Goal: Transaction & Acquisition: Purchase product/service

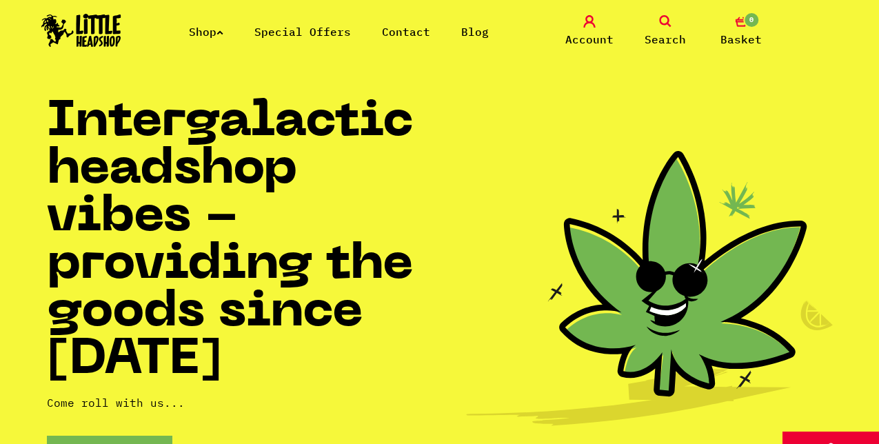
drag, startPoint x: 0, startPoint y: 0, endPoint x: 217, endPoint y: 27, distance: 218.8
click at [217, 27] on link "Shop" at bounding box center [206, 32] width 34 height 14
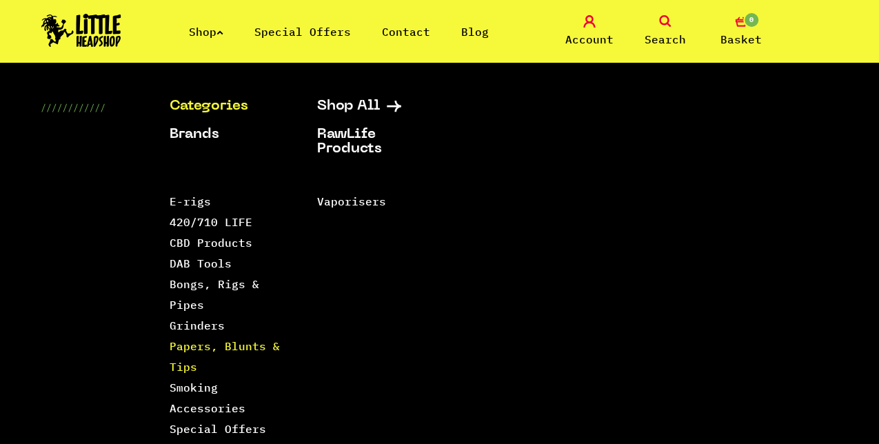
click at [200, 345] on link "Papers, Blunts & Tips" at bounding box center [225, 356] width 110 height 34
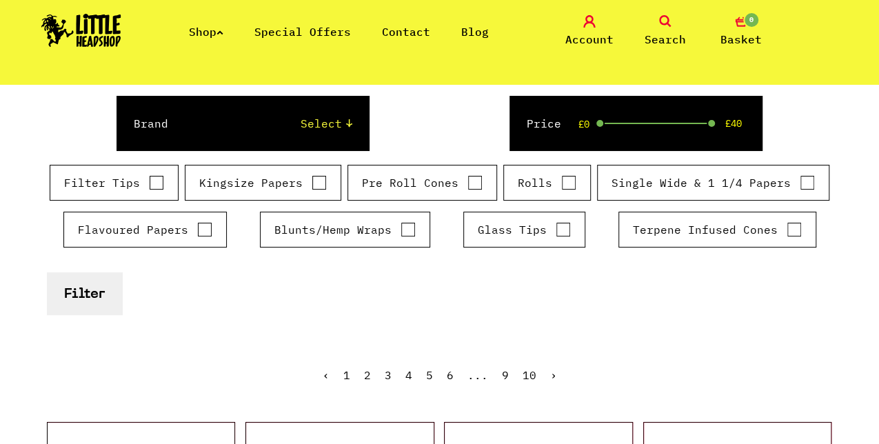
scroll to position [207, 0]
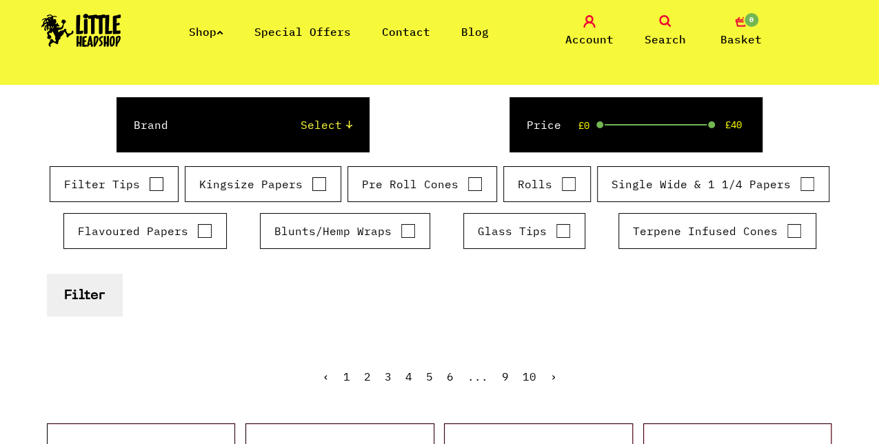
click at [350, 224] on label "Blunts/Hemp Wraps" at bounding box center [344, 231] width 141 height 17
click at [400, 224] on input "Blunts/Hemp Wraps" at bounding box center [407, 231] width 15 height 14
checkbox input "true"
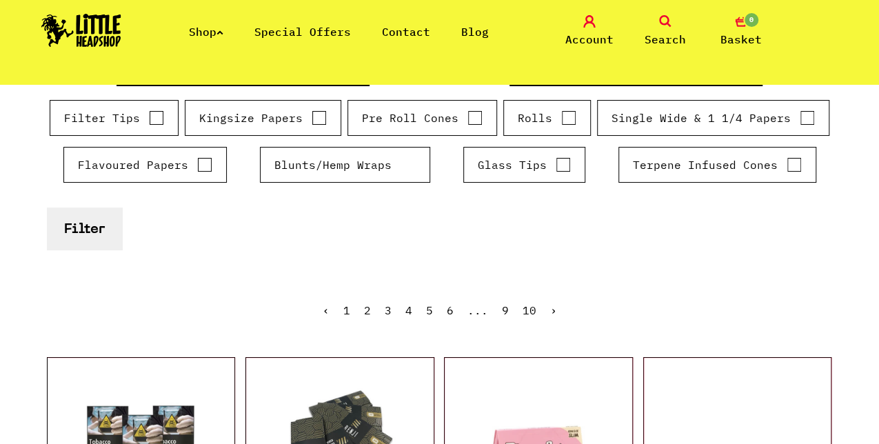
scroll to position [276, 0]
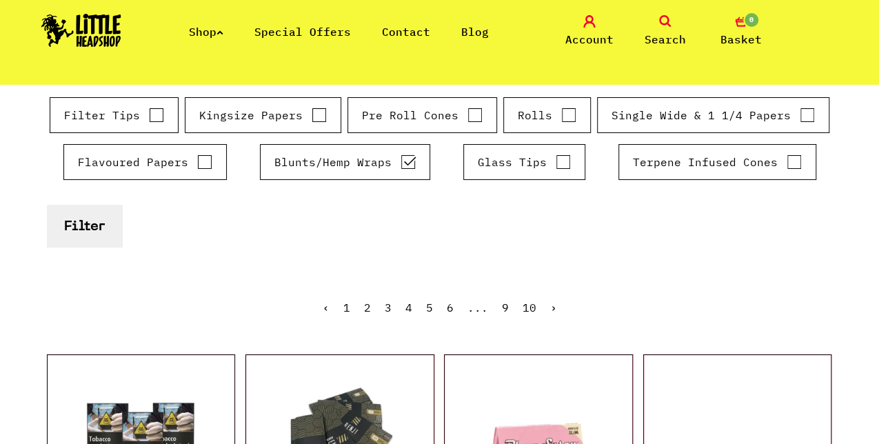
click at [70, 227] on button "Filter" at bounding box center [84, 226] width 75 height 42
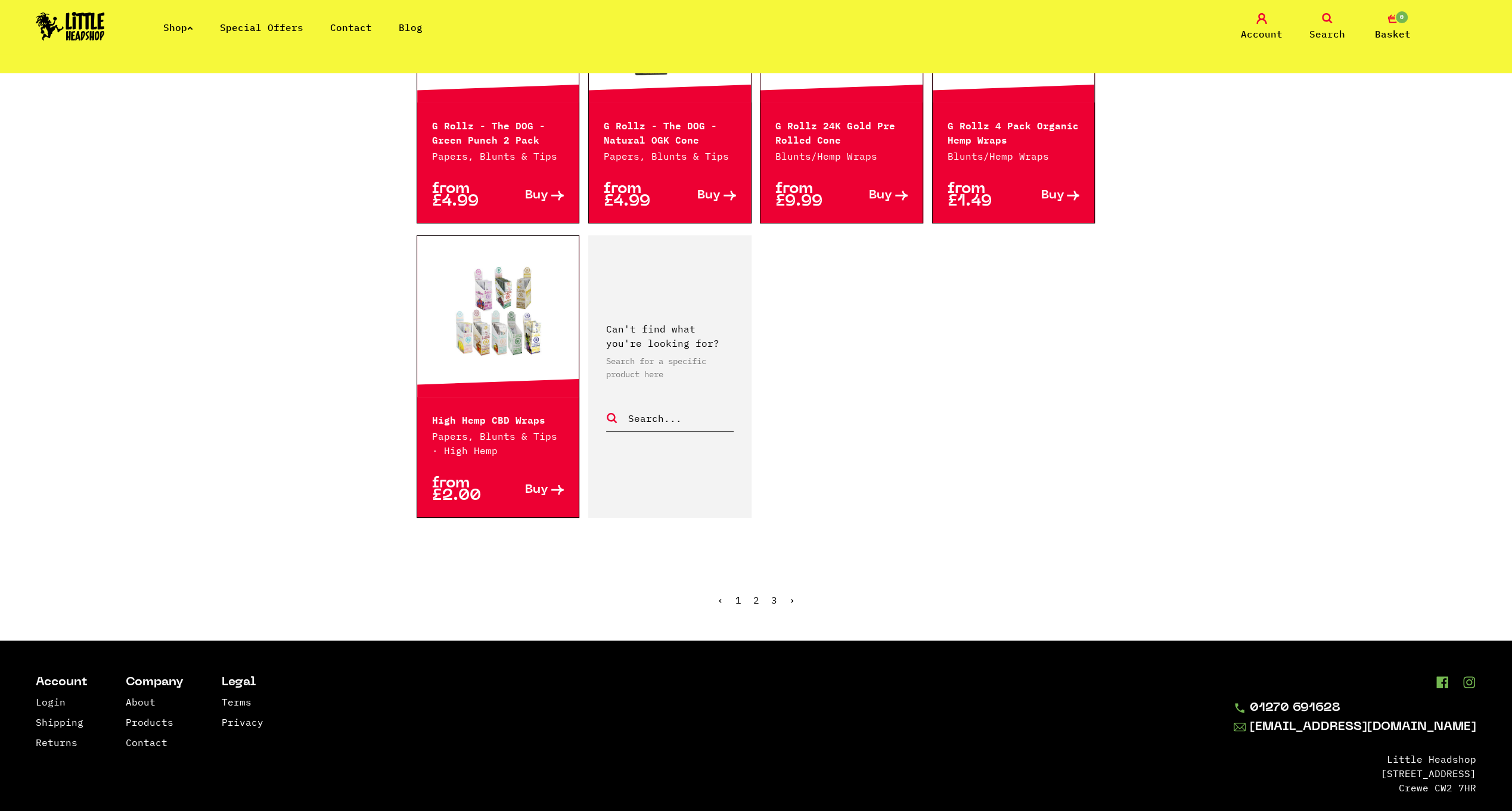
scroll to position [1887, 0]
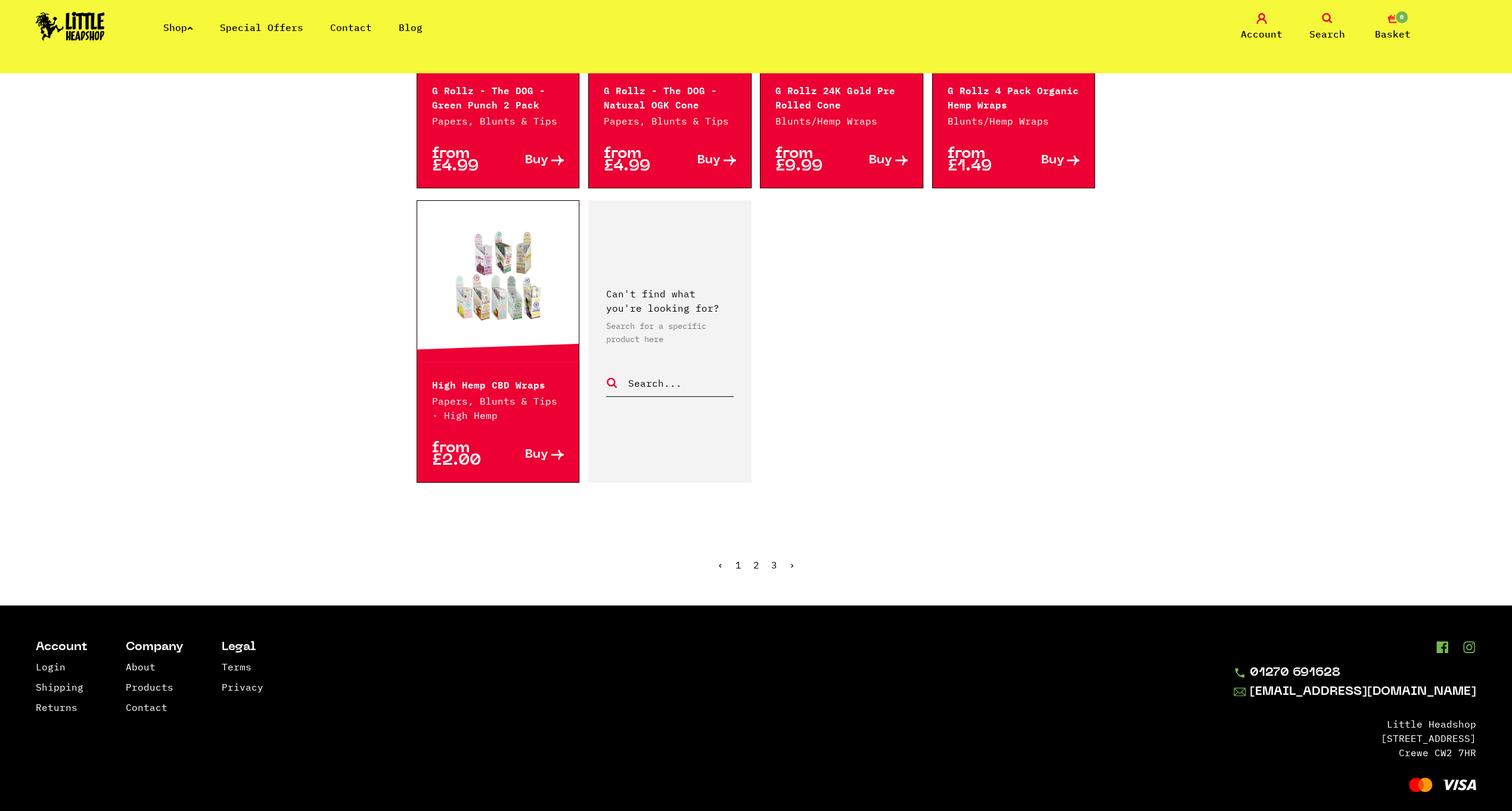
click at [747, 383] on ul "‹ 1 2 3 ›" at bounding box center [757, 573] width 680 height 51
click at [757, 383] on link "2" at bounding box center [756, 565] width 6 height 12
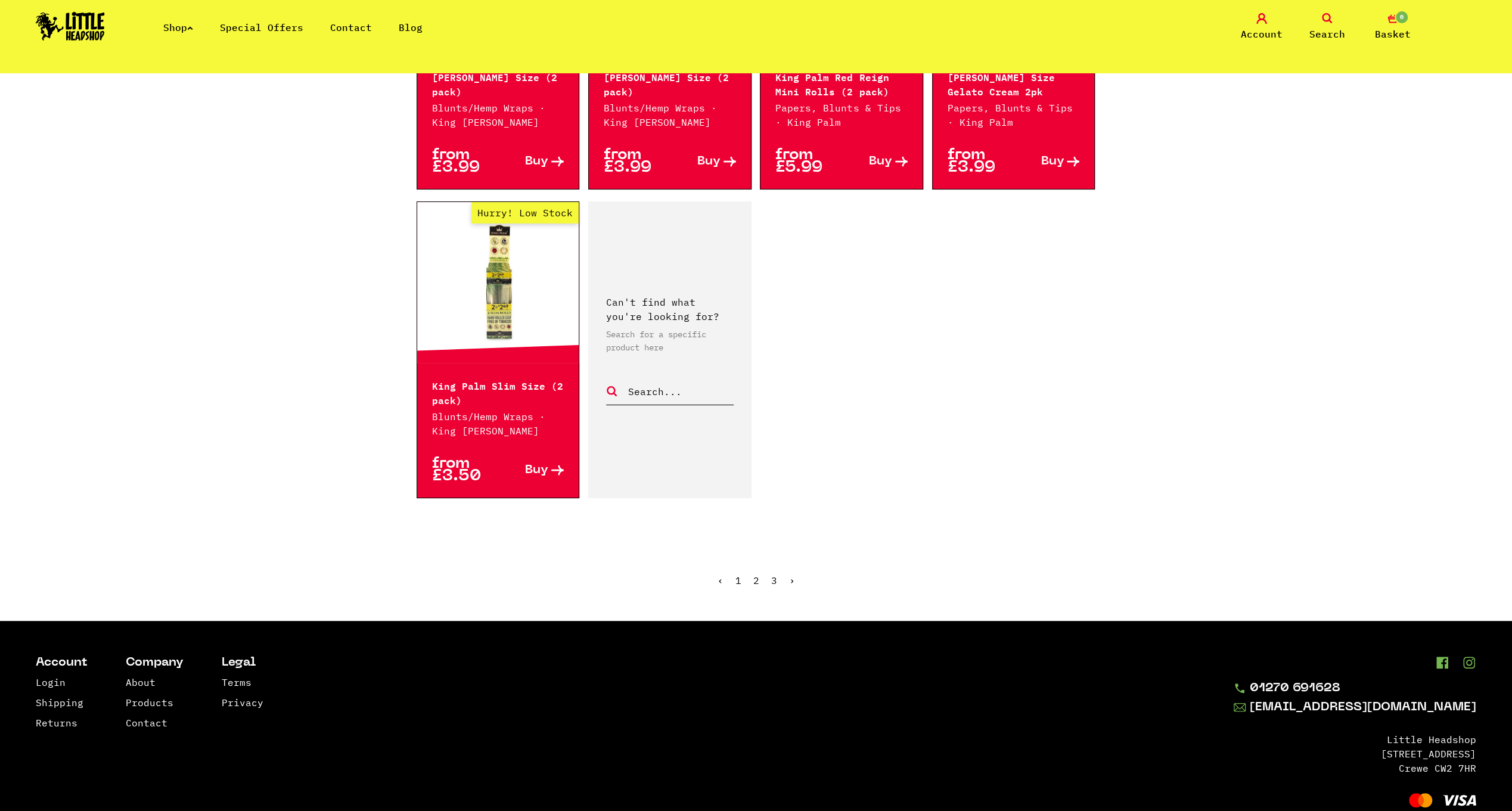
scroll to position [1916, 0]
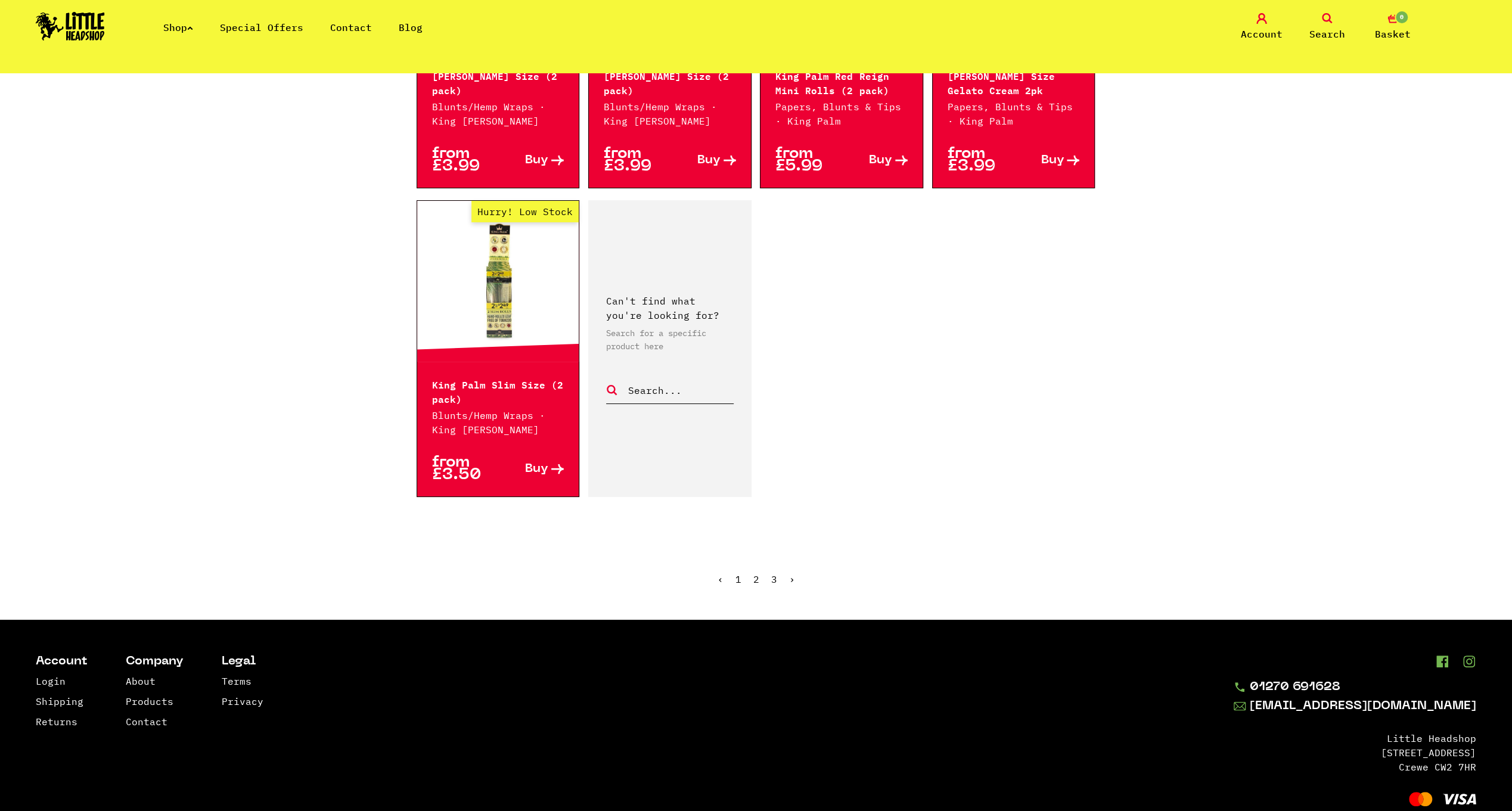
click at [773, 573] on link "3" at bounding box center [774, 579] width 6 height 12
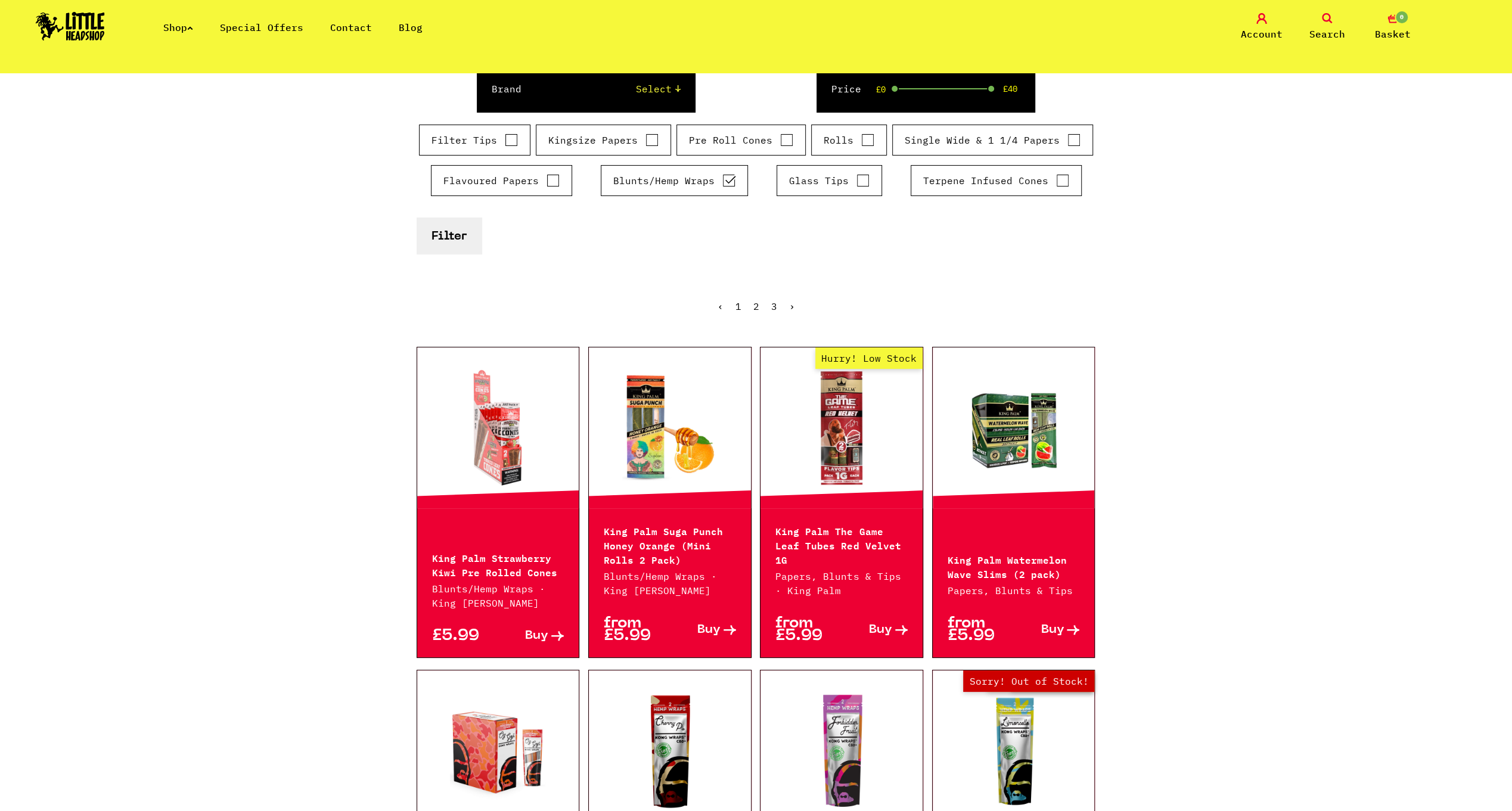
scroll to position [239, 0]
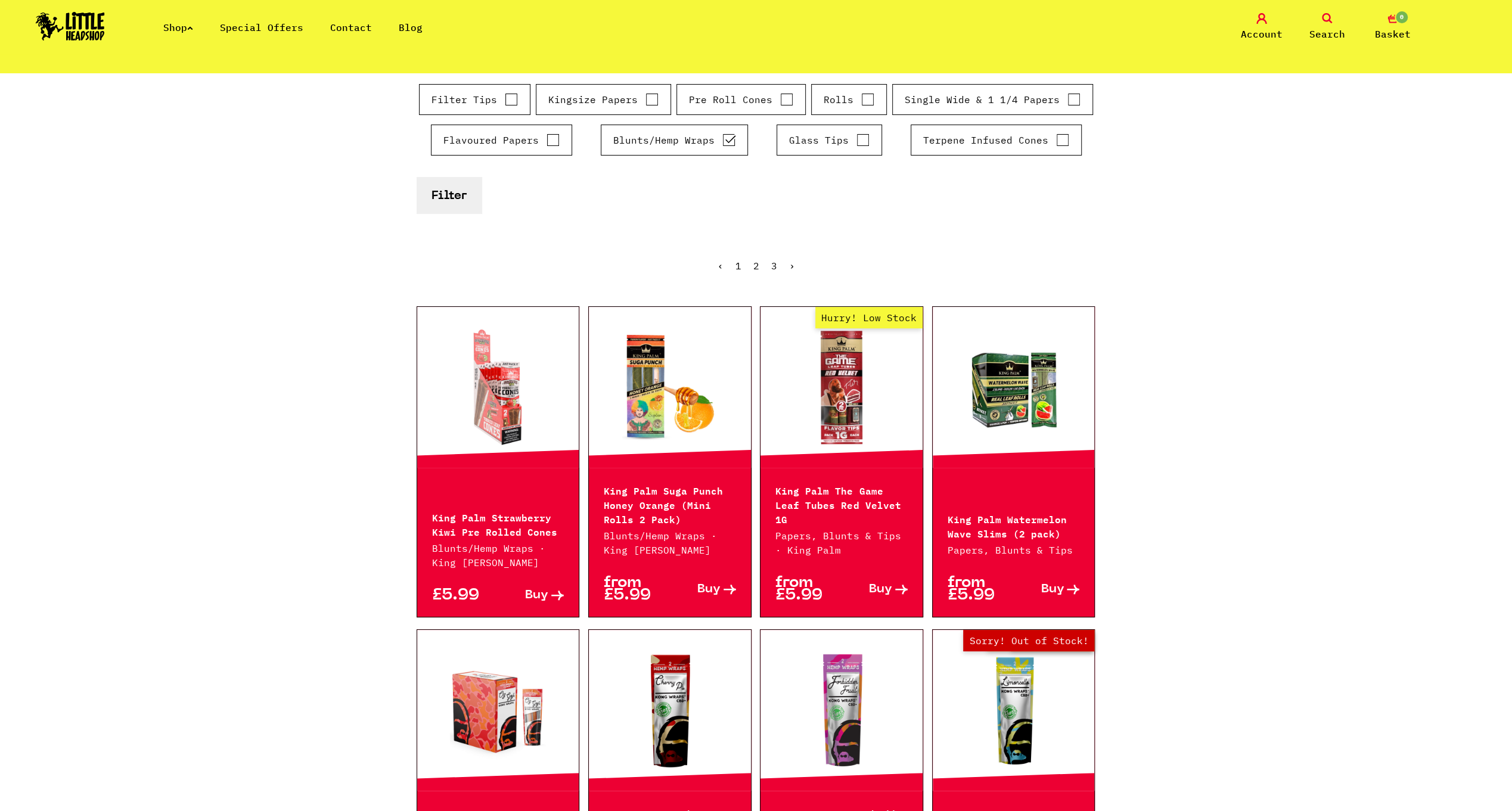
click at [509, 399] on link at bounding box center [497, 387] width 162 height 119
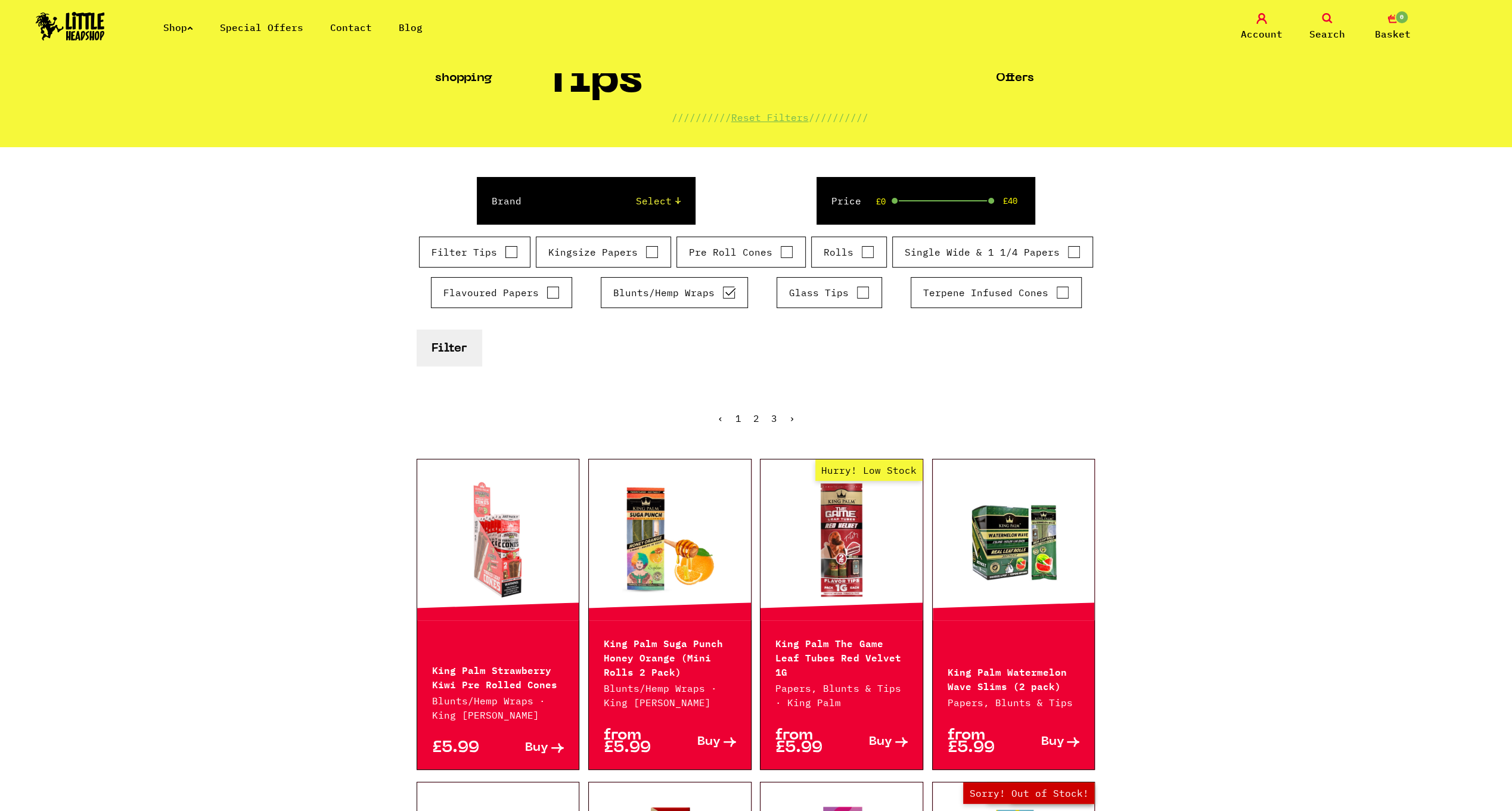
scroll to position [0, 0]
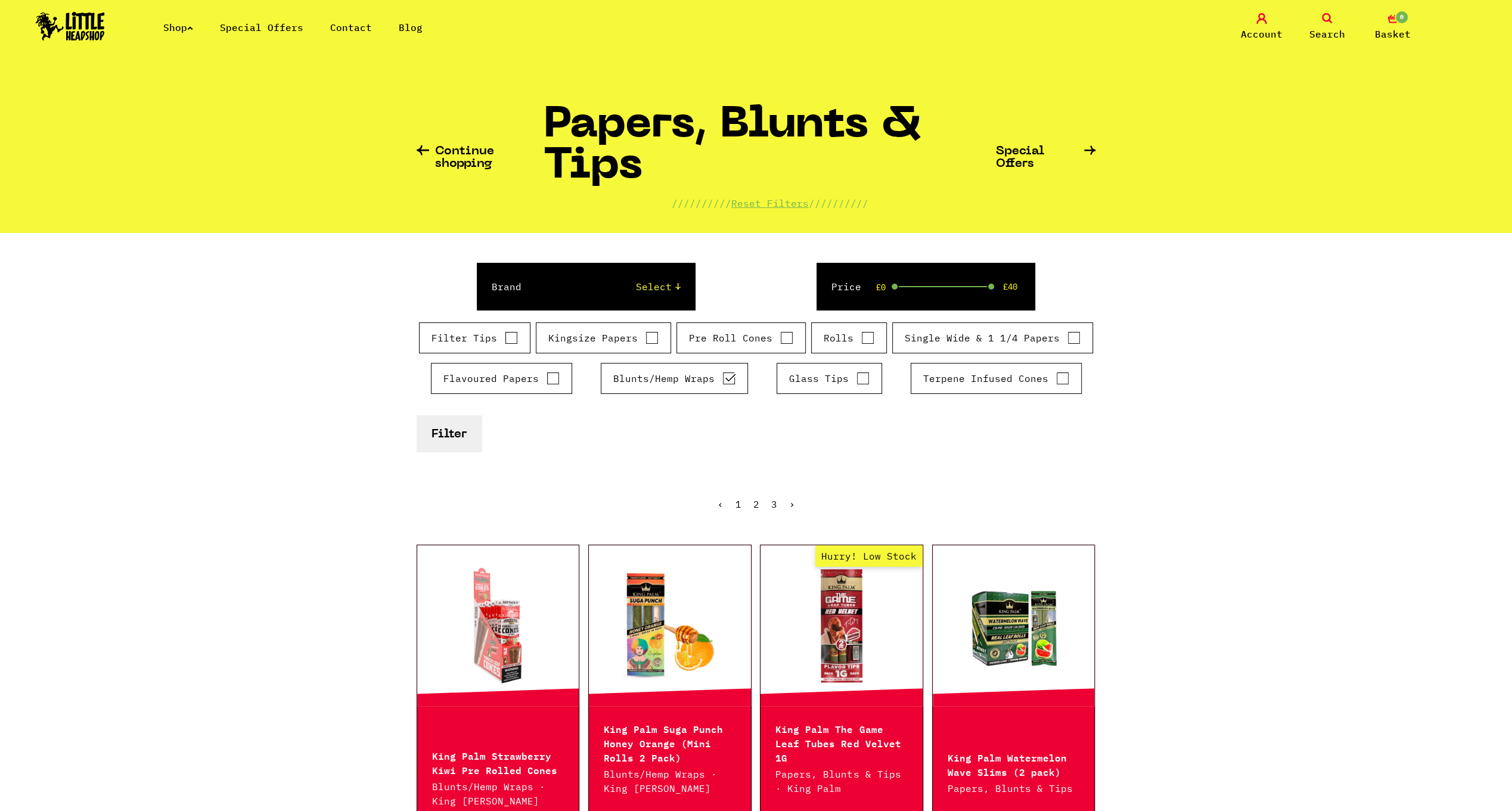
click at [247, 26] on link "Special Offers" at bounding box center [261, 28] width 83 height 12
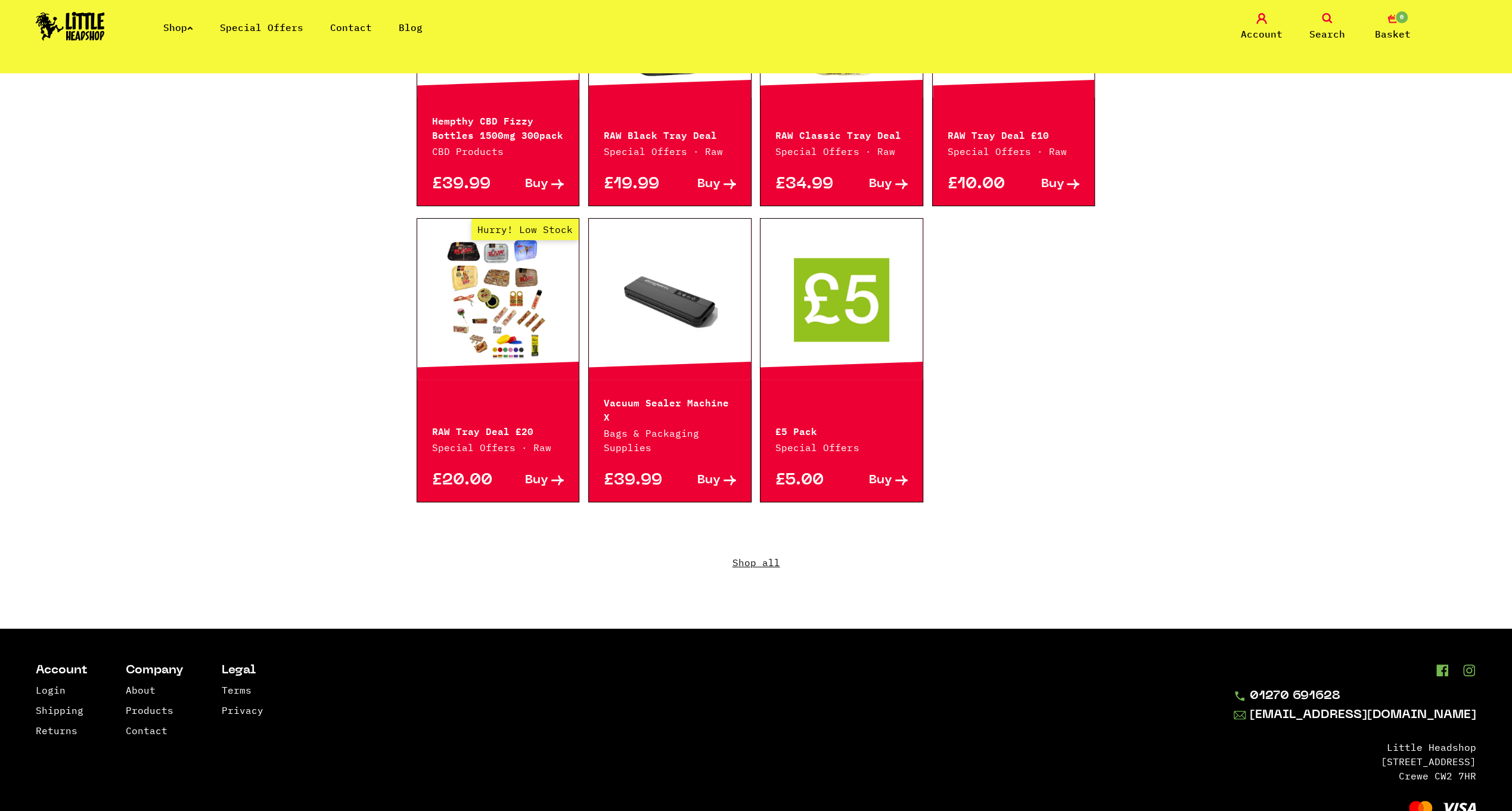
scroll to position [655, 0]
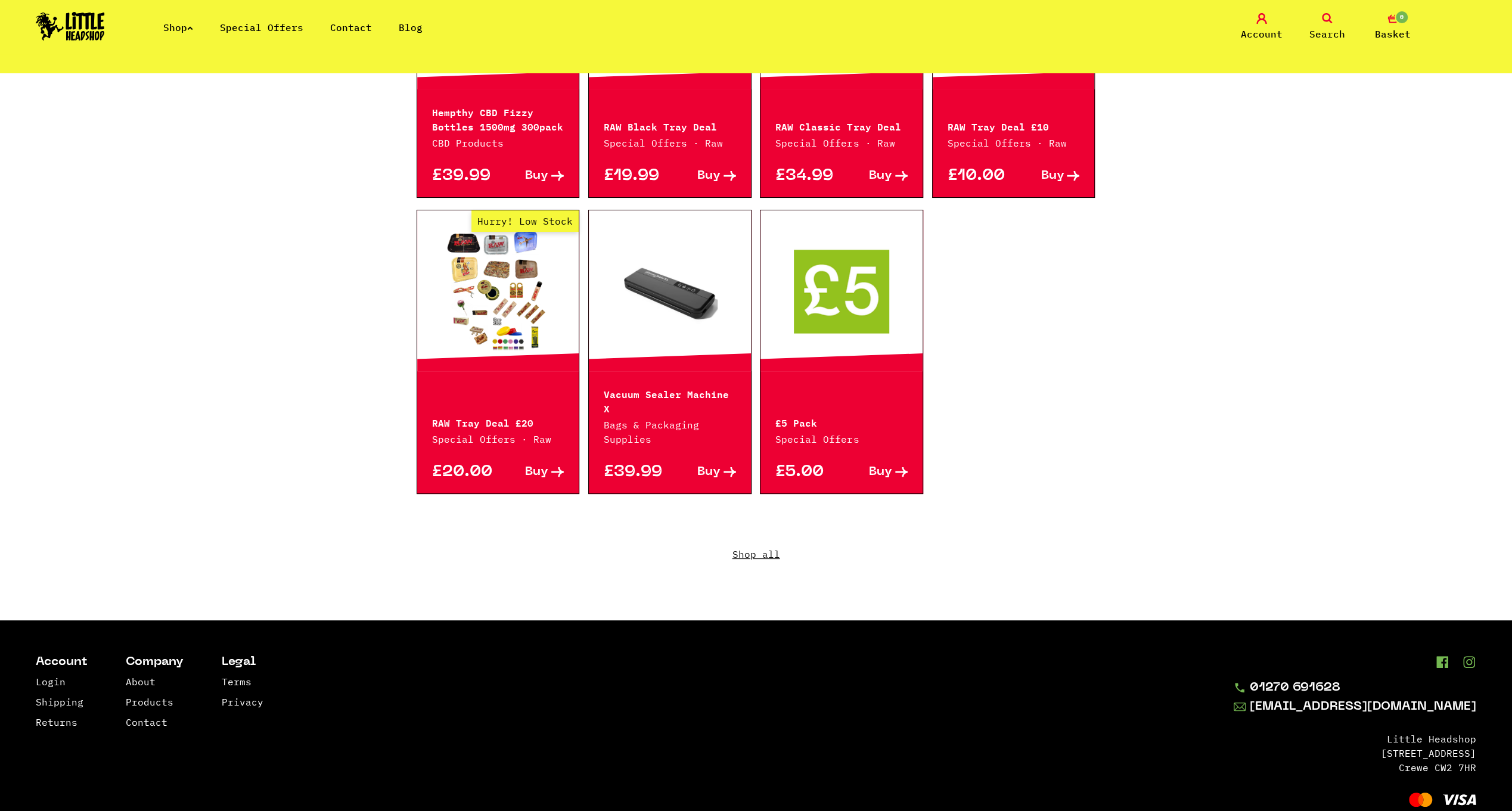
click at [763, 540] on link "Shop all" at bounding box center [757, 563] width 680 height 114
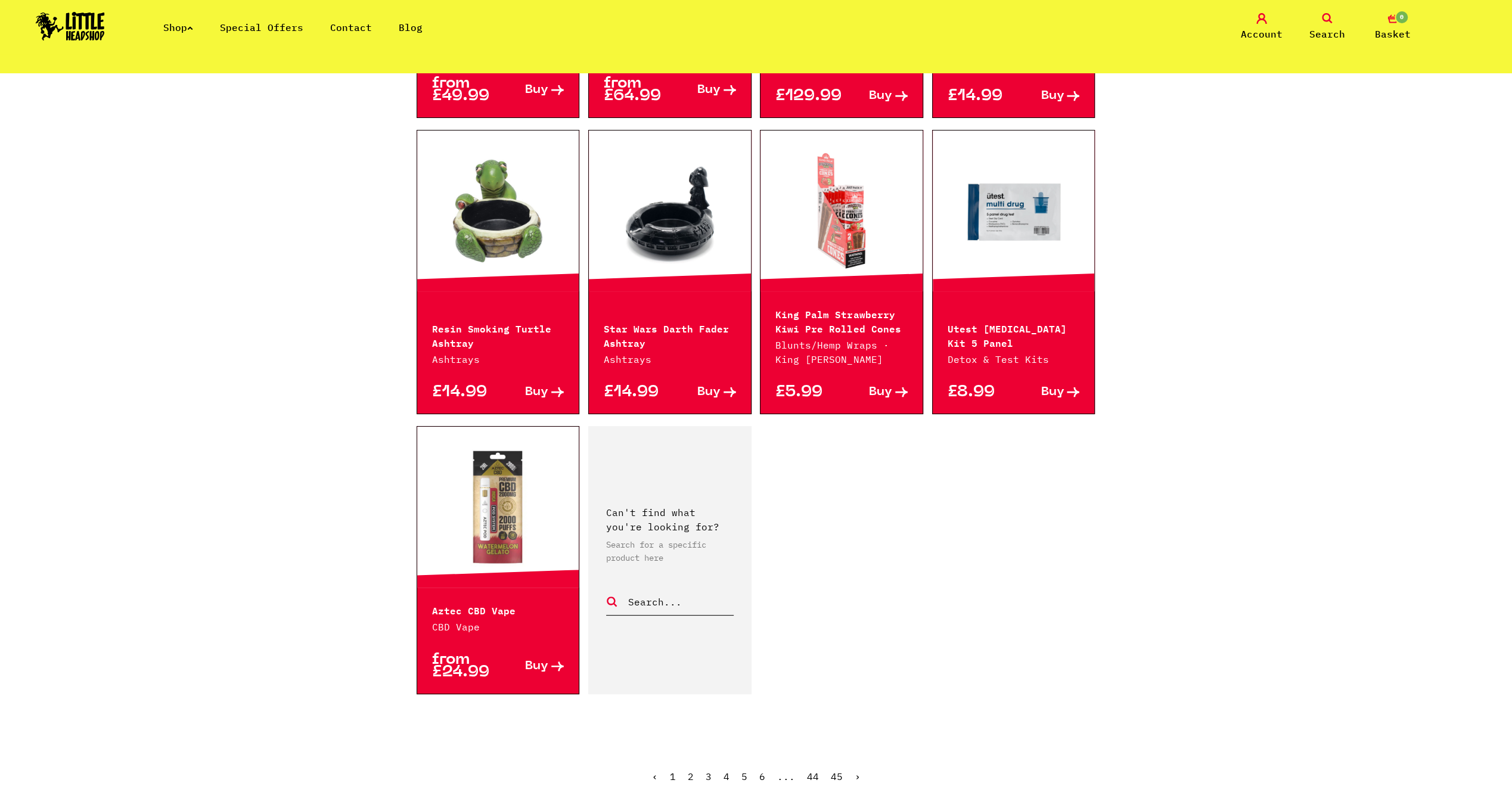
scroll to position [1669, 0]
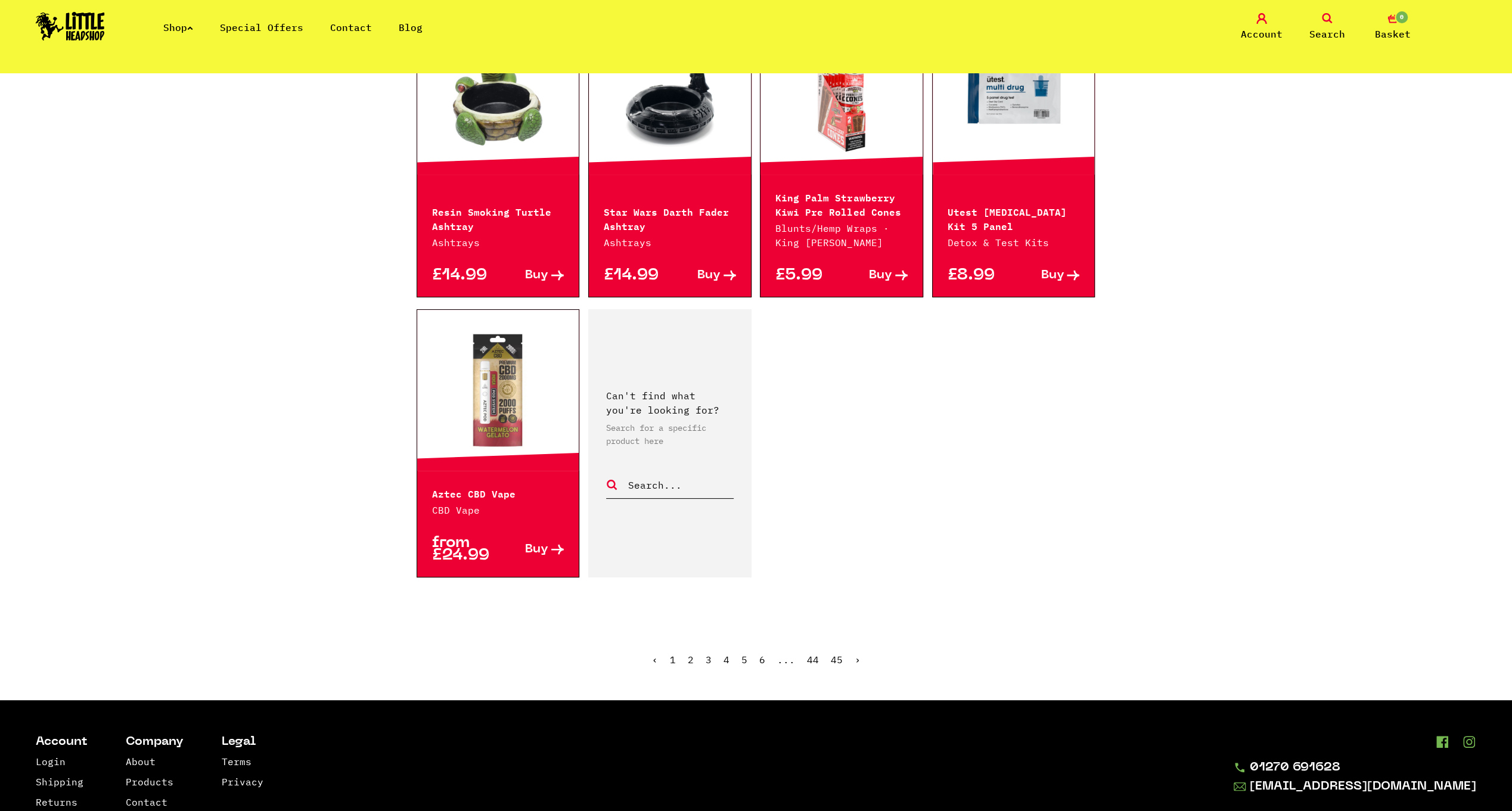
click at [689, 654] on link "2" at bounding box center [690, 660] width 6 height 12
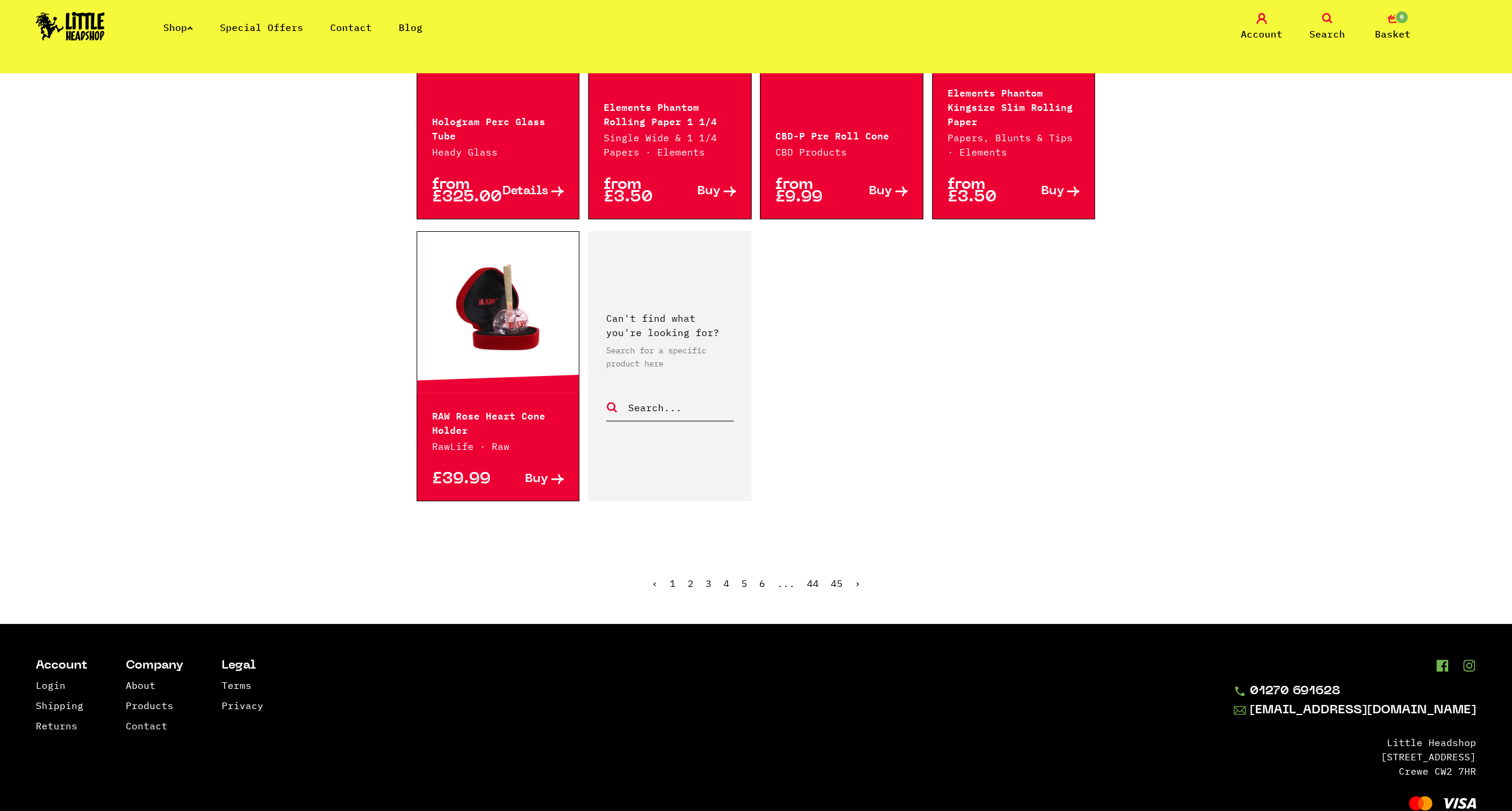
scroll to position [1670, 0]
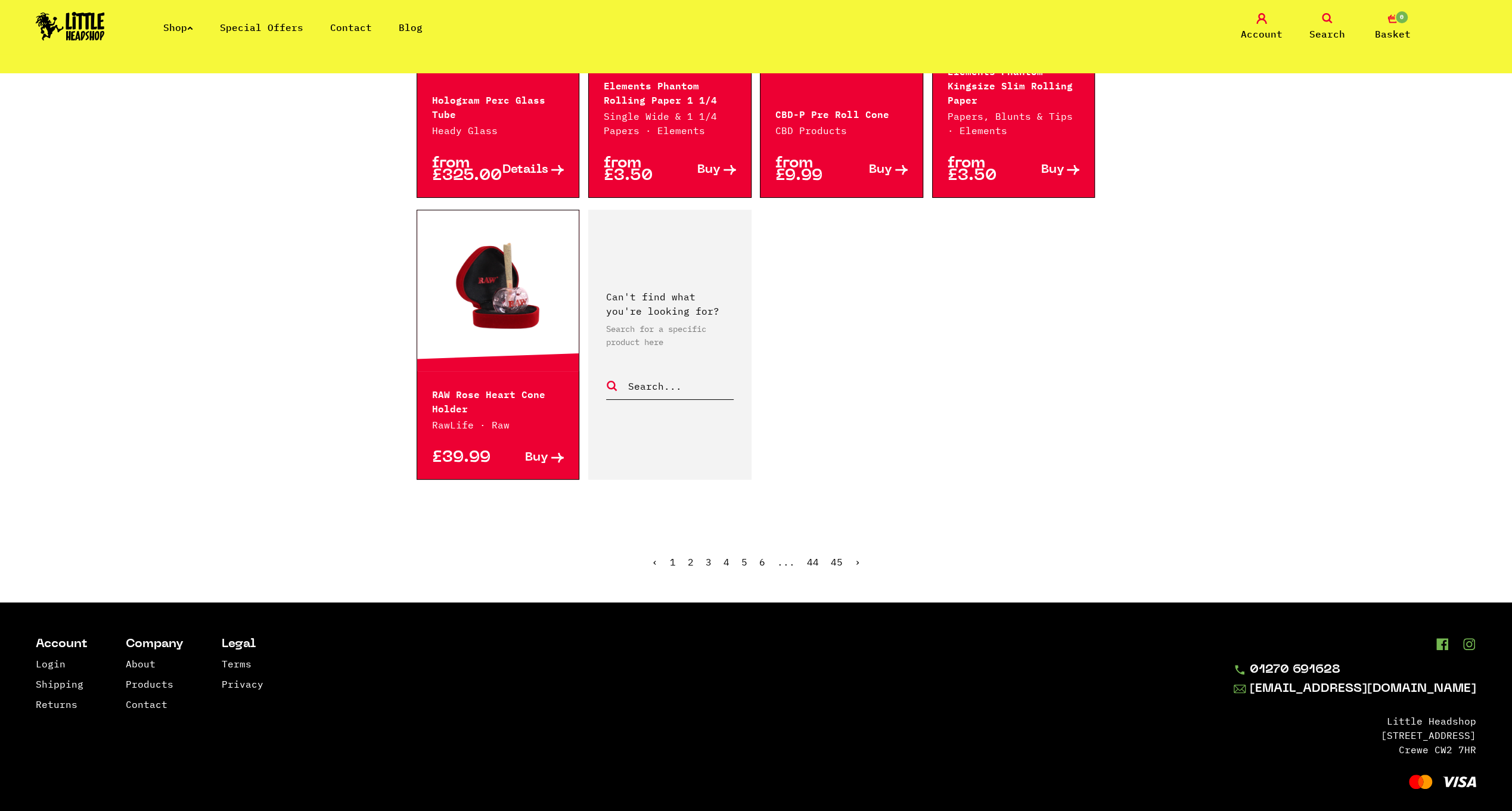
click at [708, 556] on link "3" at bounding box center [708, 562] width 6 height 12
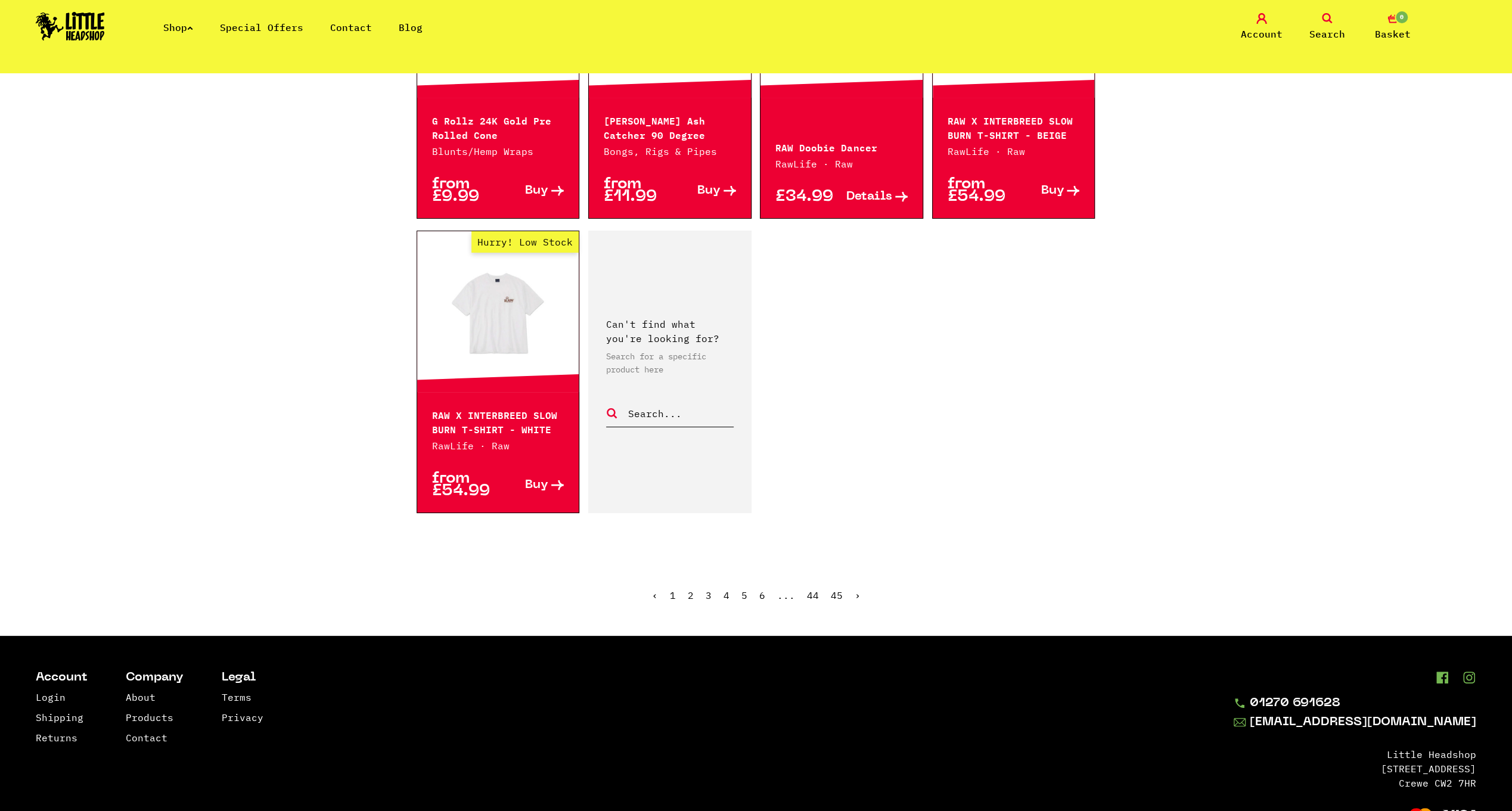
scroll to position [1736, 0]
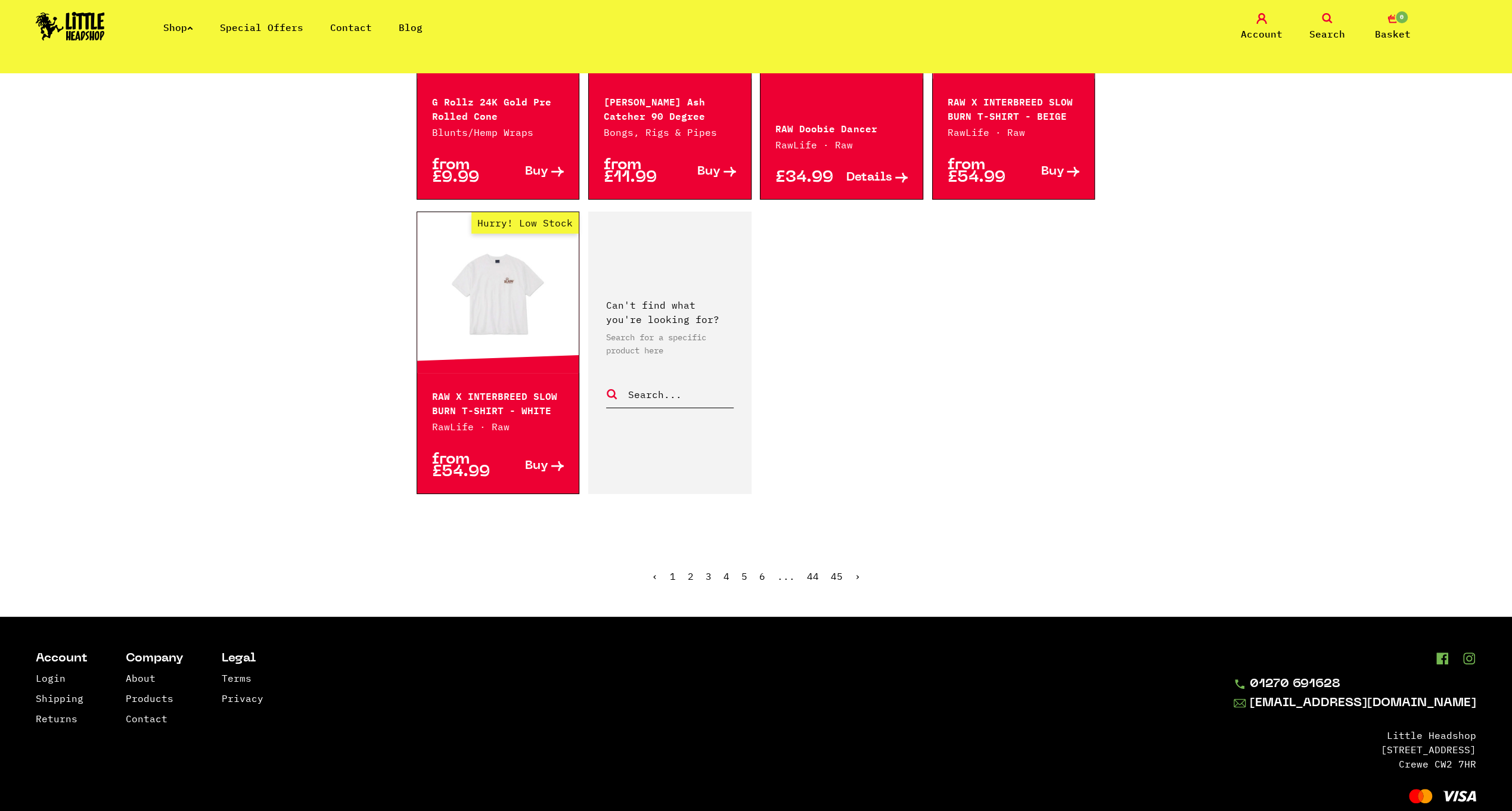
click at [727, 571] on link "4" at bounding box center [727, 577] width 6 height 12
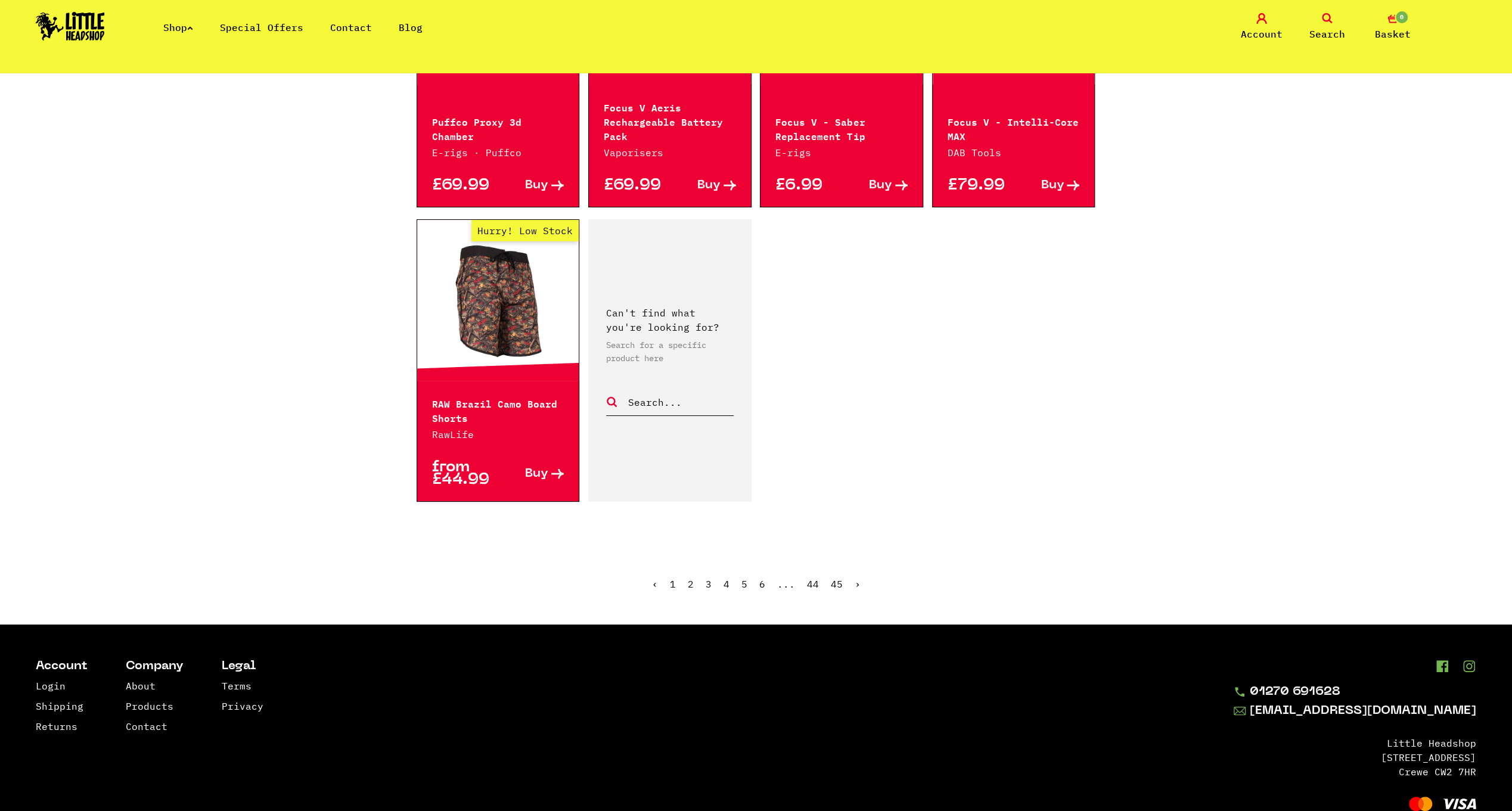
scroll to position [1711, 0]
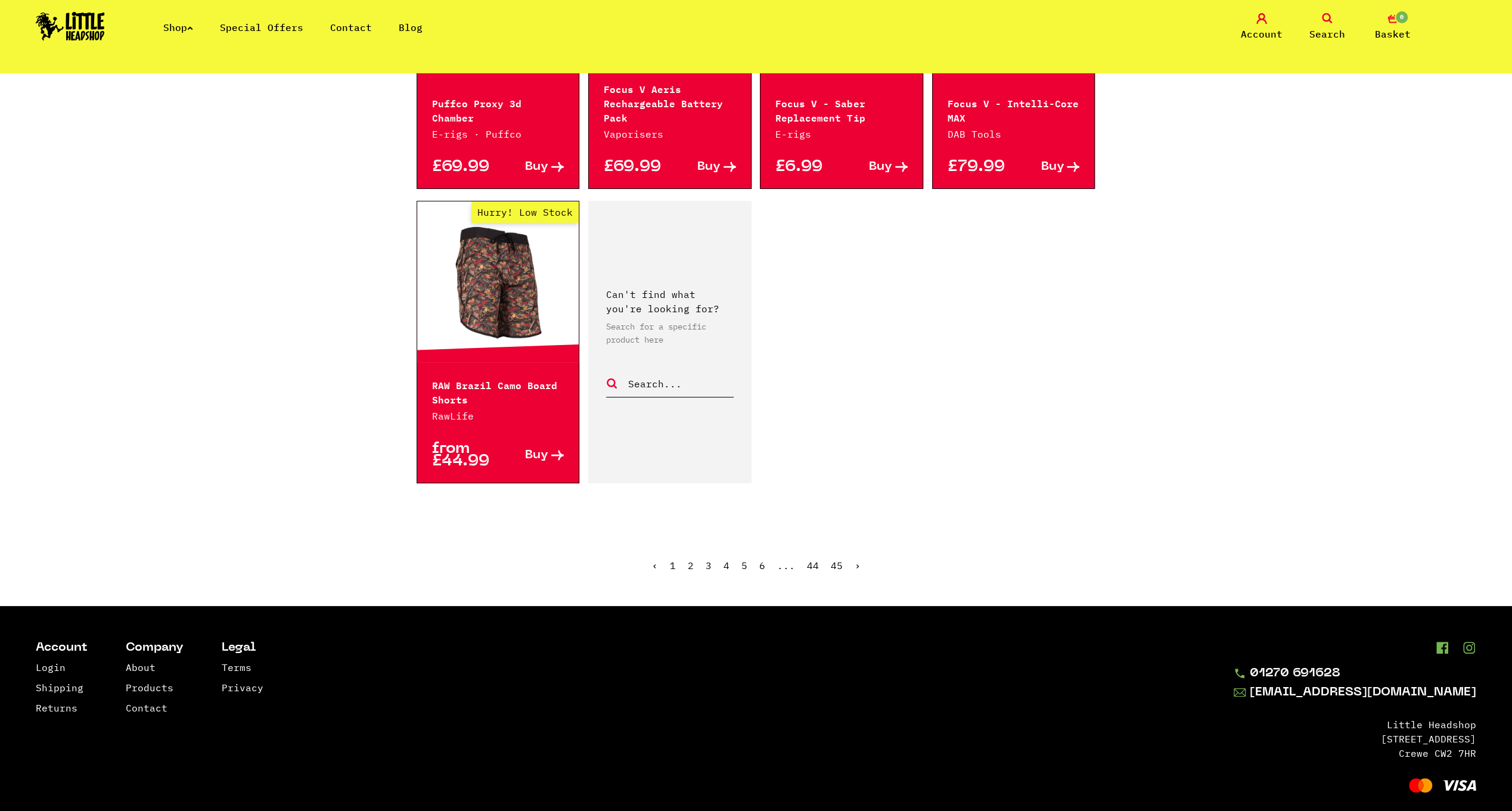
click at [743, 559] on link "5" at bounding box center [744, 565] width 6 height 12
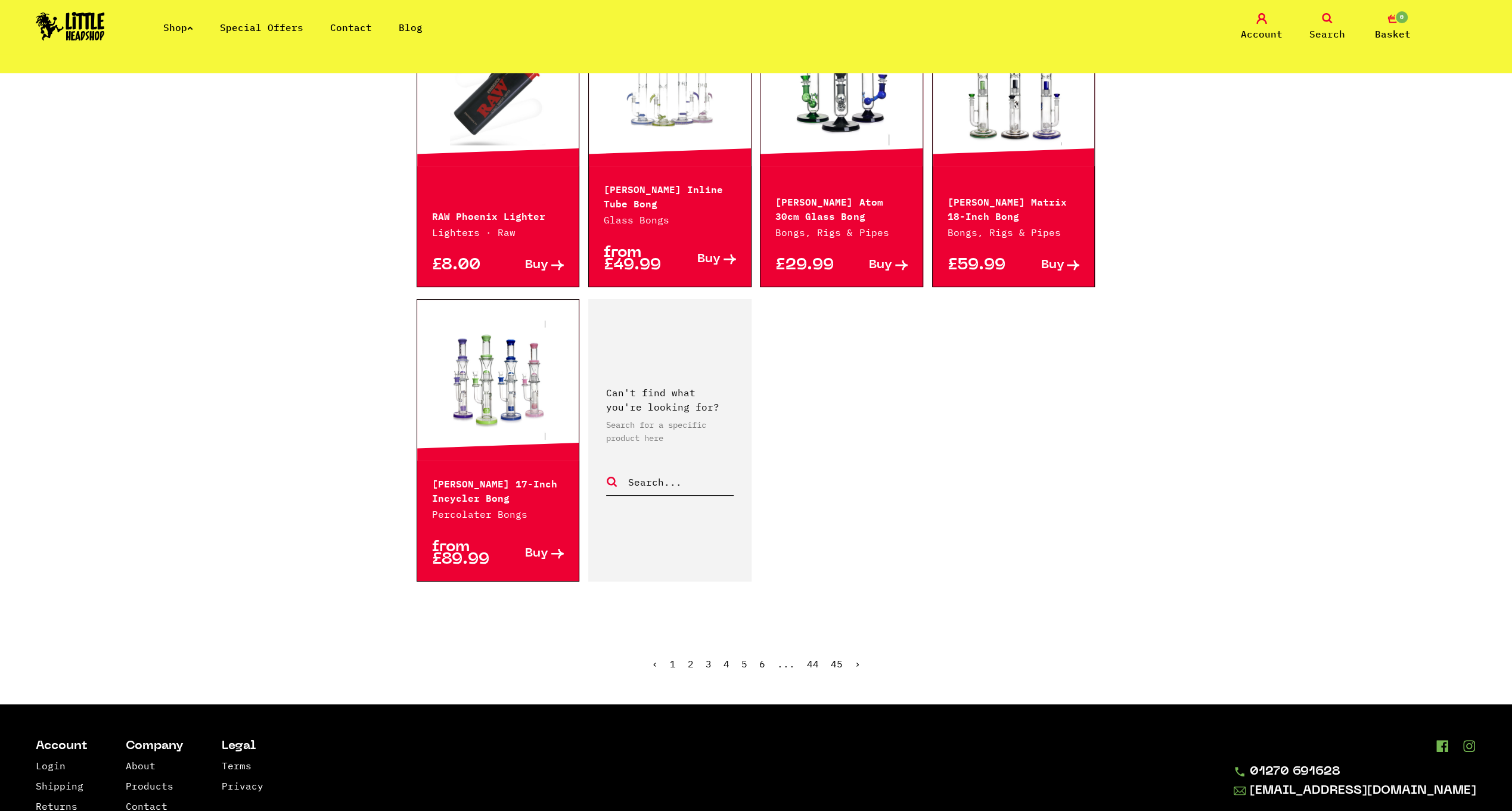
scroll to position [1708, 0]
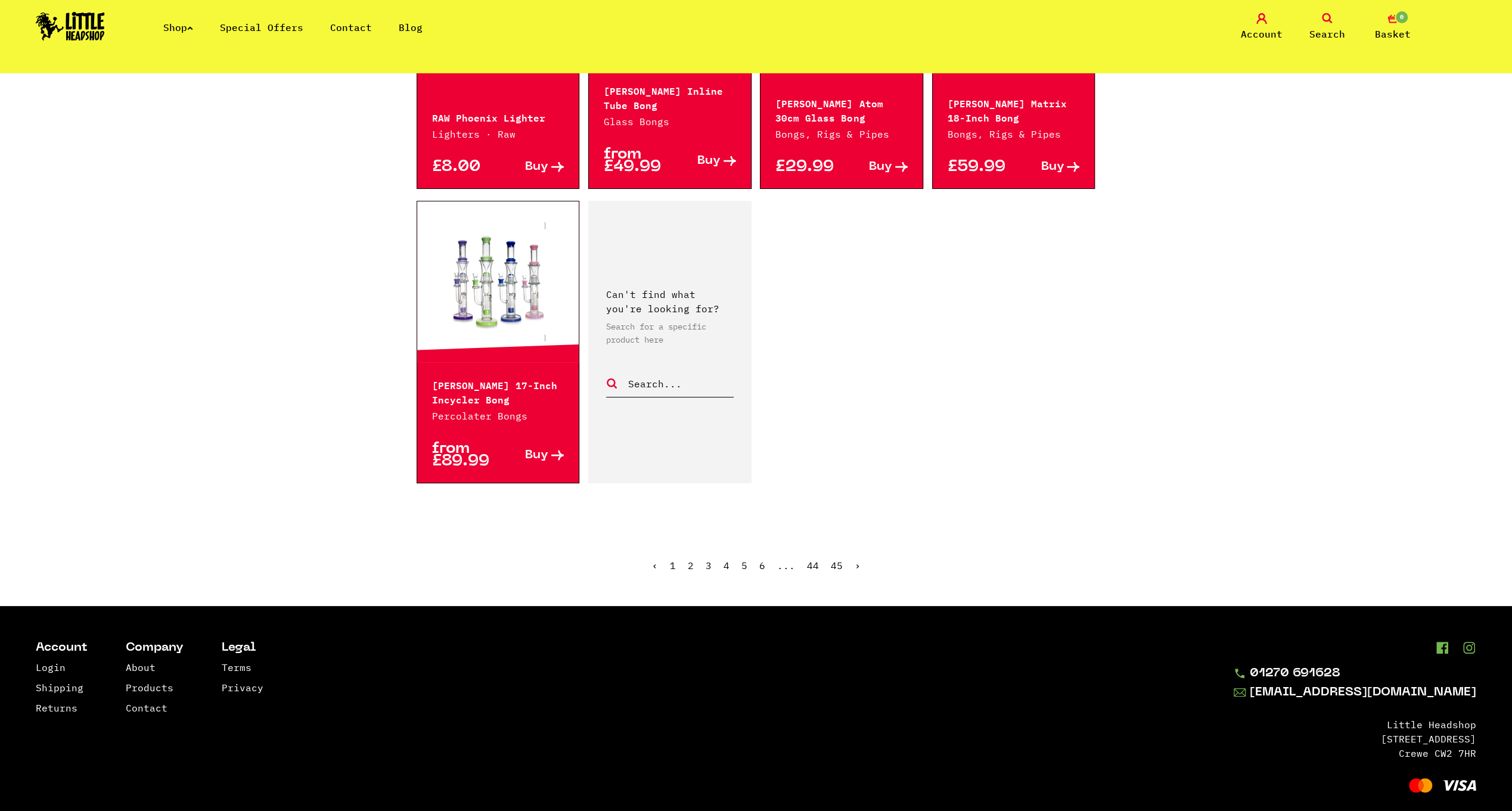
click at [761, 559] on link "6" at bounding box center [762, 565] width 6 height 12
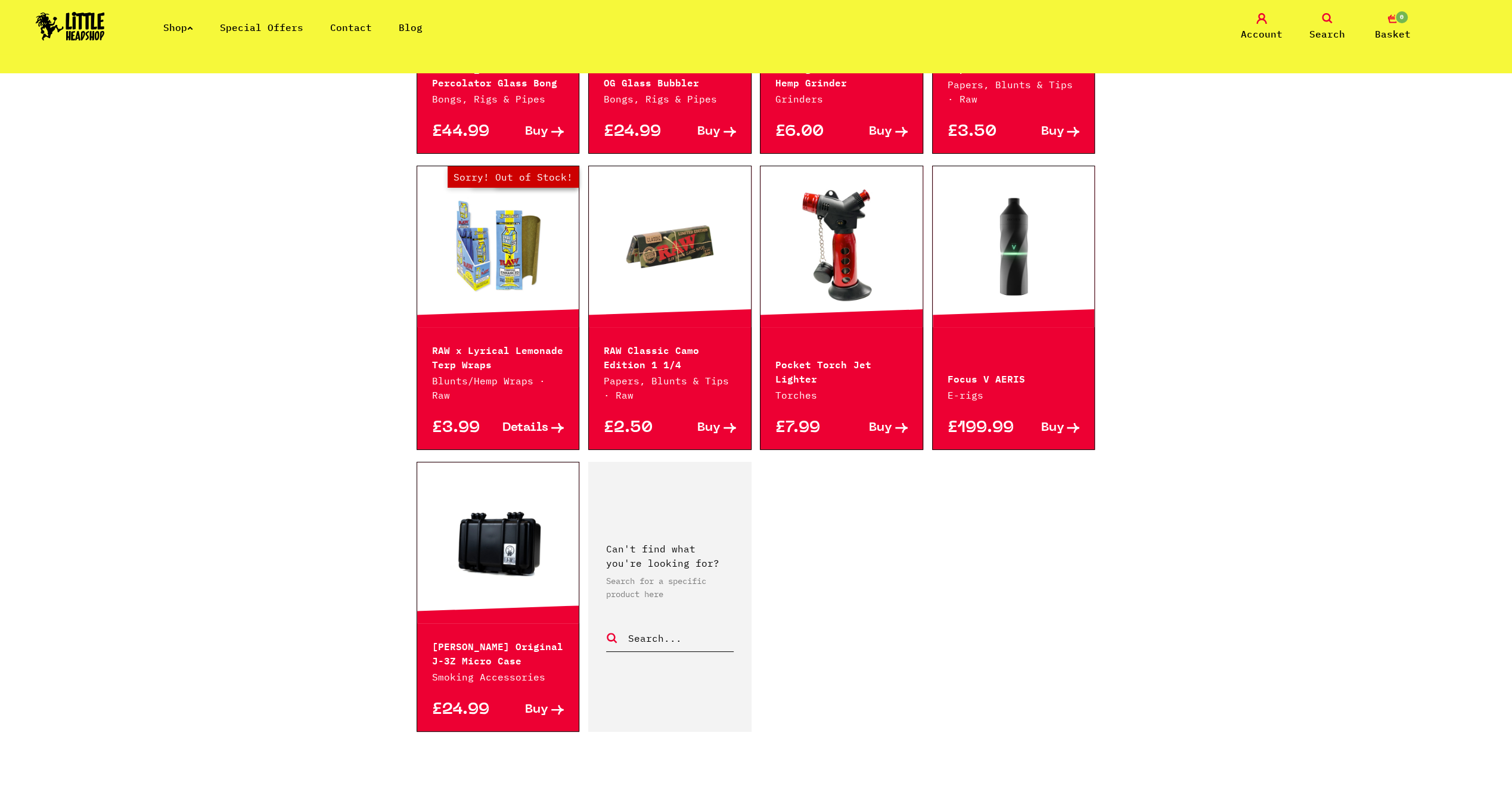
scroll to position [1311, 0]
